Goal: Find specific page/section: Find specific page/section

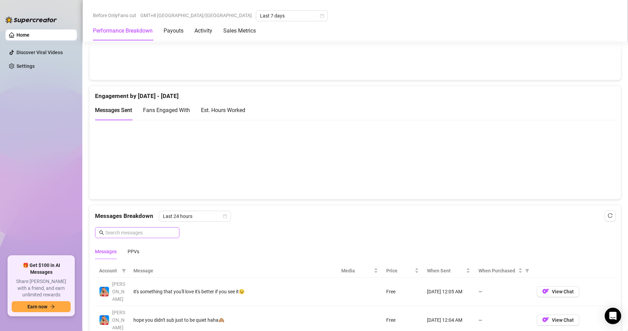
scroll to position [515, 0]
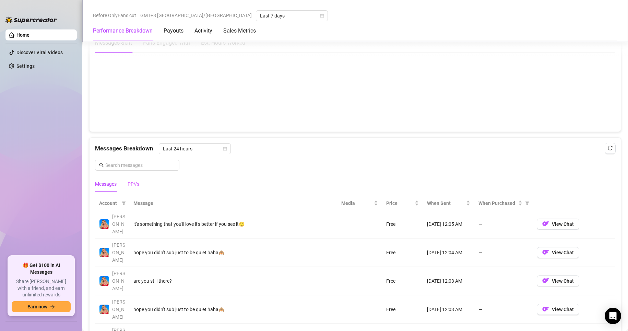
click at [140, 182] on div "Messages PPVs" at bounding box center [355, 184] width 521 height 16
click at [136, 186] on div "PPVs" at bounding box center [134, 184] width 12 height 8
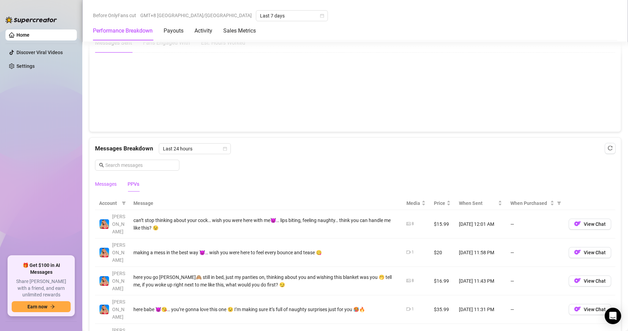
click at [113, 187] on div "Messages" at bounding box center [106, 184] width 22 height 8
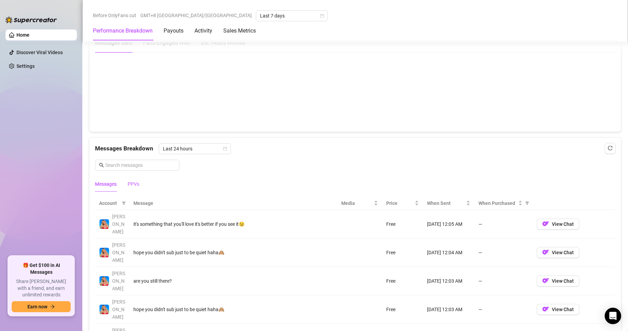
click at [130, 185] on div "PPVs" at bounding box center [134, 184] width 12 height 8
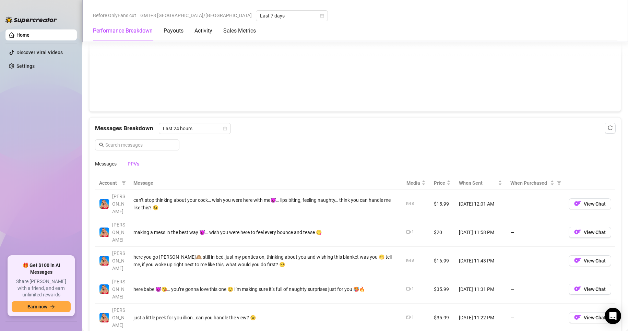
scroll to position [549, 0]
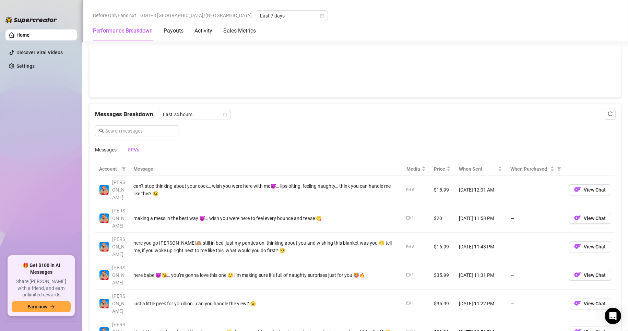
click at [107, 185] on img at bounding box center [105, 190] width 10 height 10
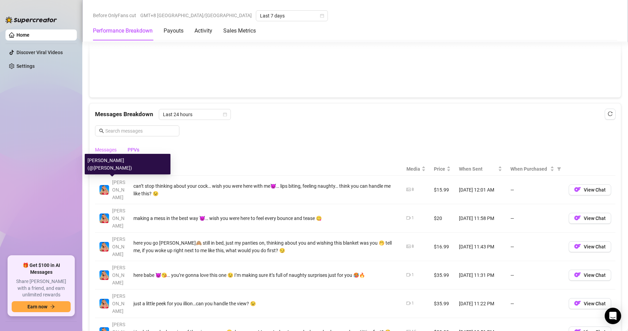
drag, startPoint x: 104, startPoint y: 159, endPoint x: 105, endPoint y: 155, distance: 3.9
click at [104, 159] on div "Account Message Media Price When Sent When Purchased [PERSON_NAME] can’t stop t…" at bounding box center [356, 321] width 532 height 328
click at [106, 153] on div "Messages" at bounding box center [106, 150] width 22 height 8
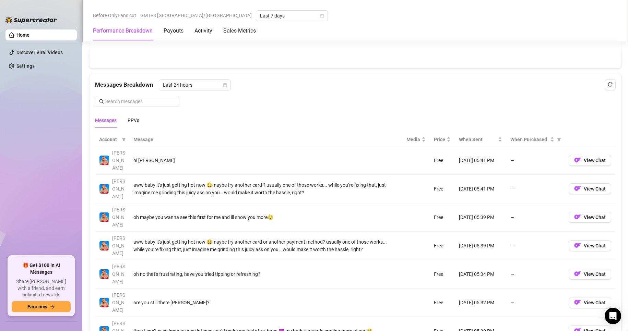
scroll to position [566, 0]
